Goal: Transaction & Acquisition: Subscribe to service/newsletter

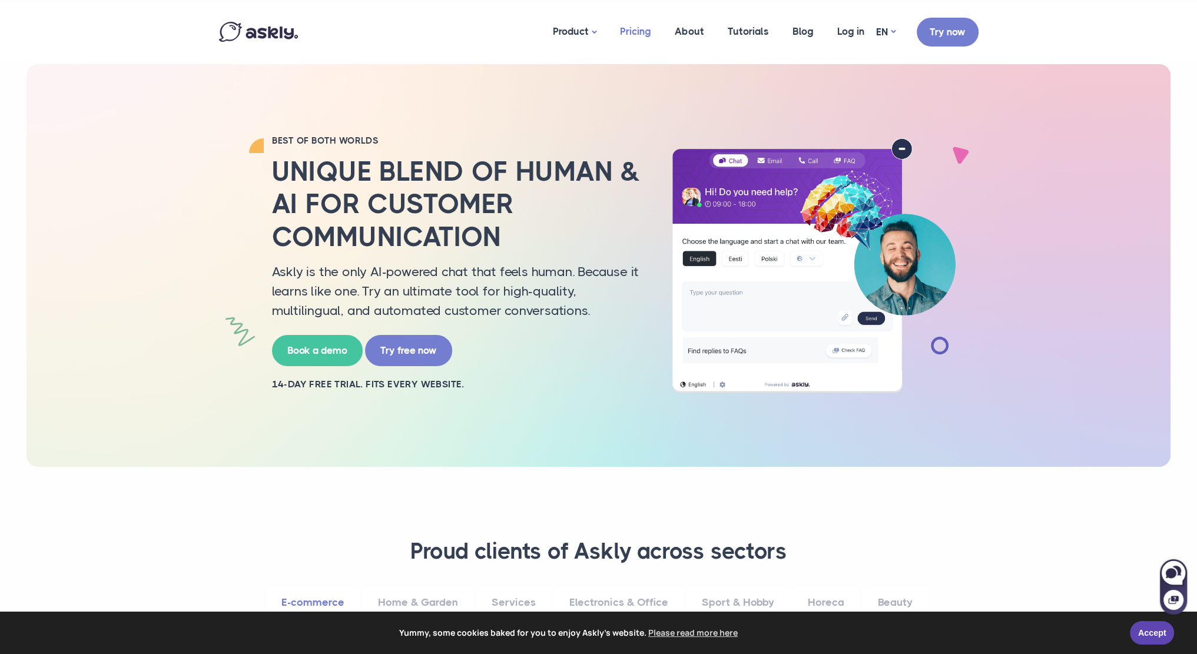
click at [634, 31] on link "Pricing" at bounding box center [635, 31] width 55 height 57
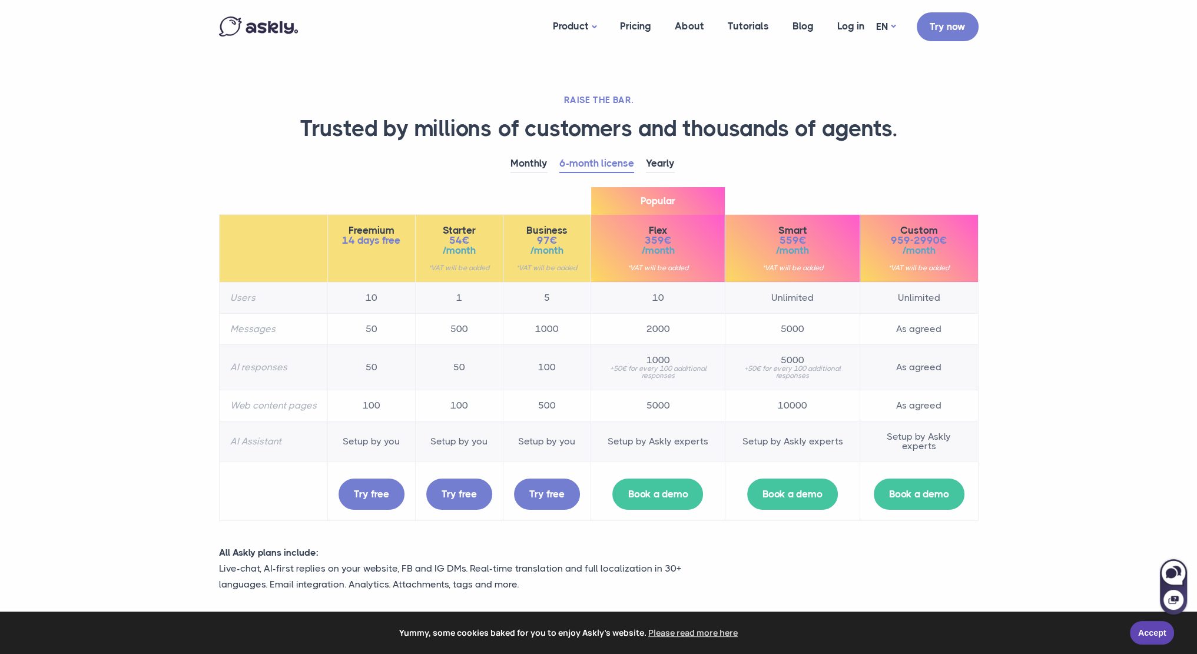
click at [313, 122] on h1 "Trusted by millions of customers and thousands of agents." at bounding box center [599, 129] width 760 height 28
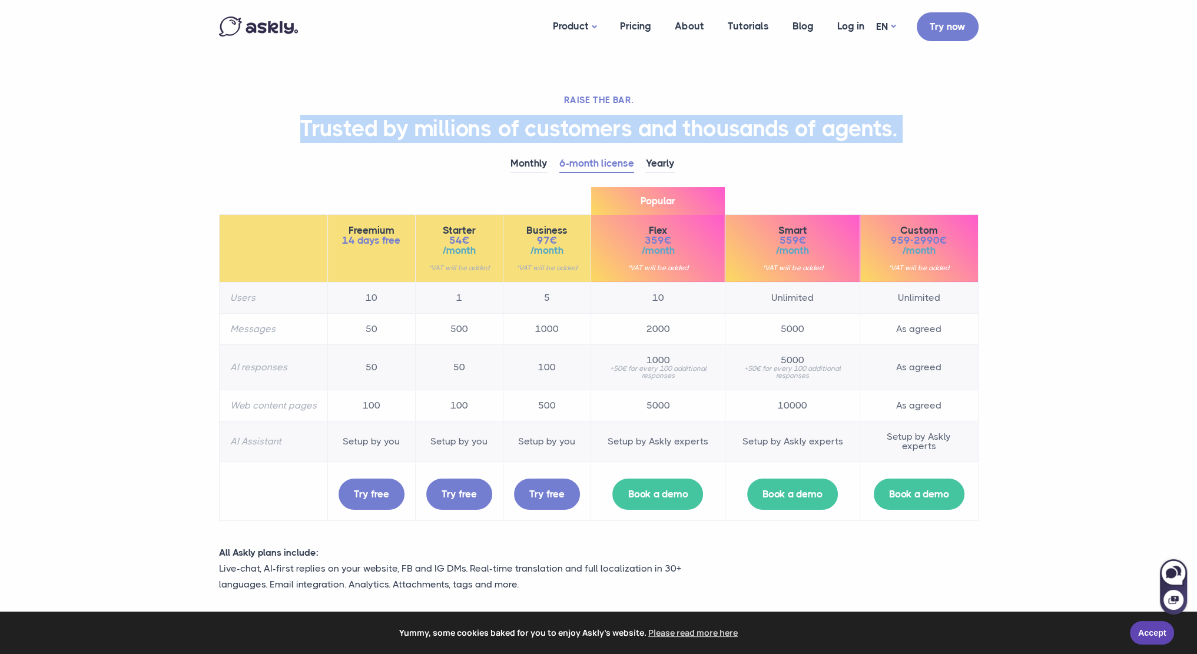
click at [313, 122] on h1 "Trusted by millions of customers and thousands of agents." at bounding box center [599, 129] width 760 height 28
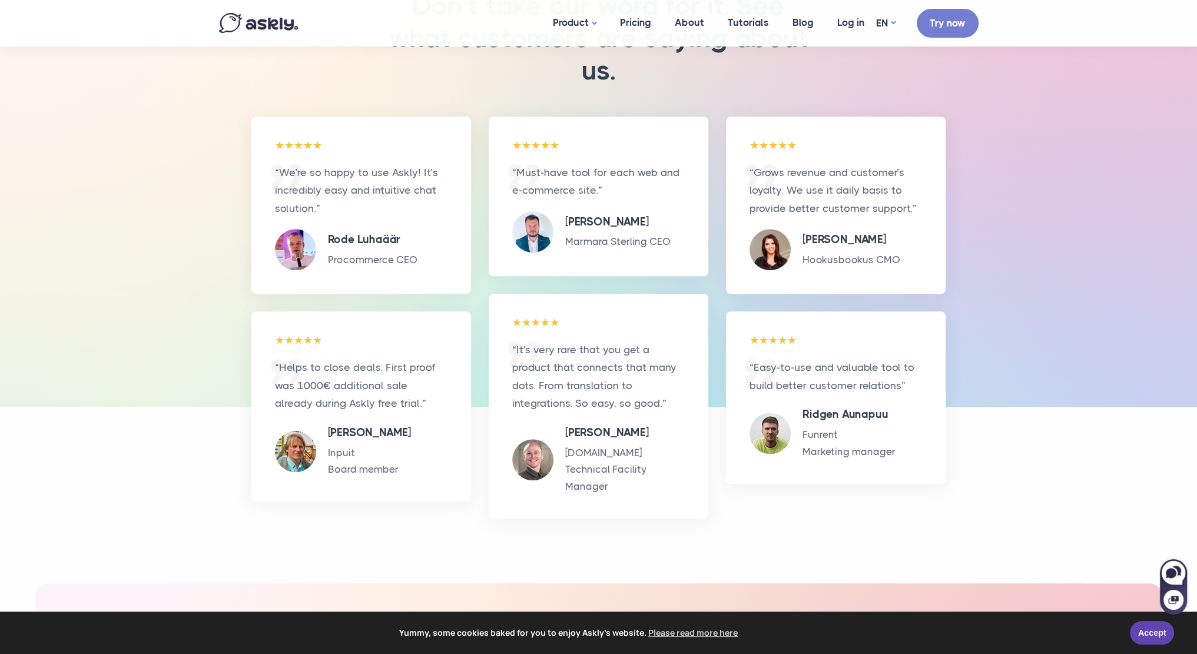
scroll to position [1413, 0]
